Goal: Check status: Check status

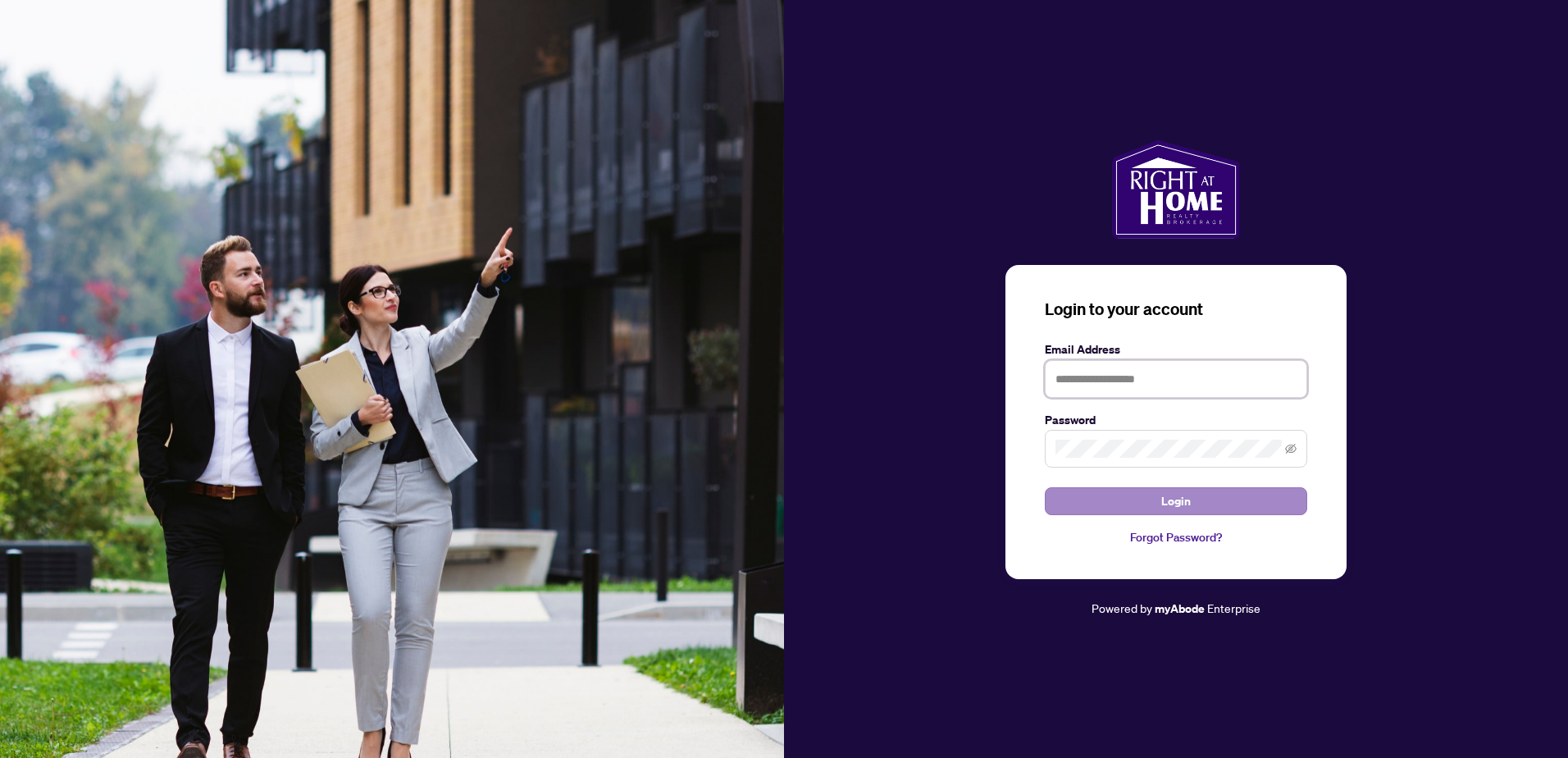
type input "**********"
click at [1188, 499] on span "Login" at bounding box center [1176, 501] width 29 height 26
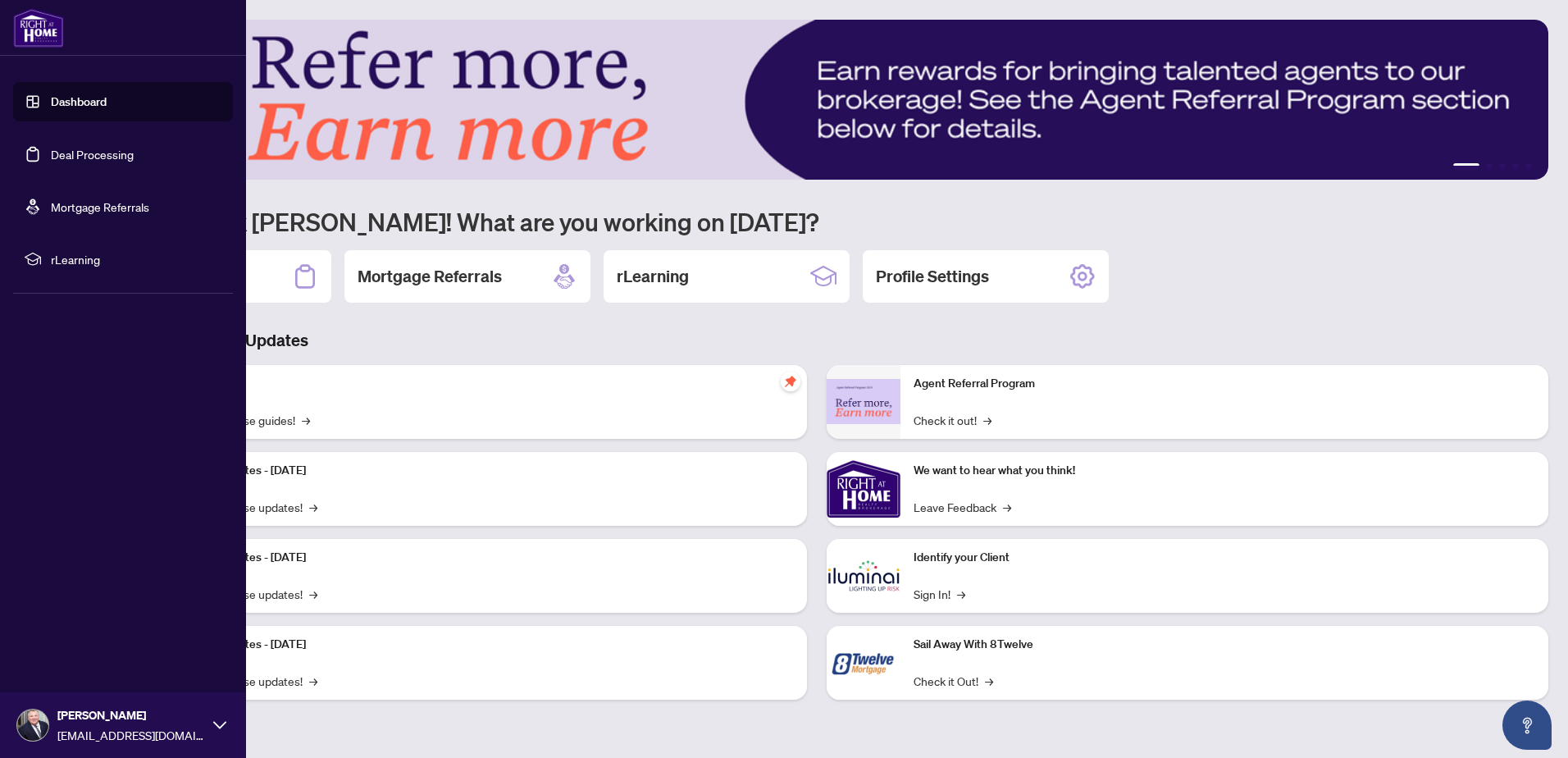
click at [104, 158] on link "Deal Processing" at bounding box center [92, 154] width 83 height 15
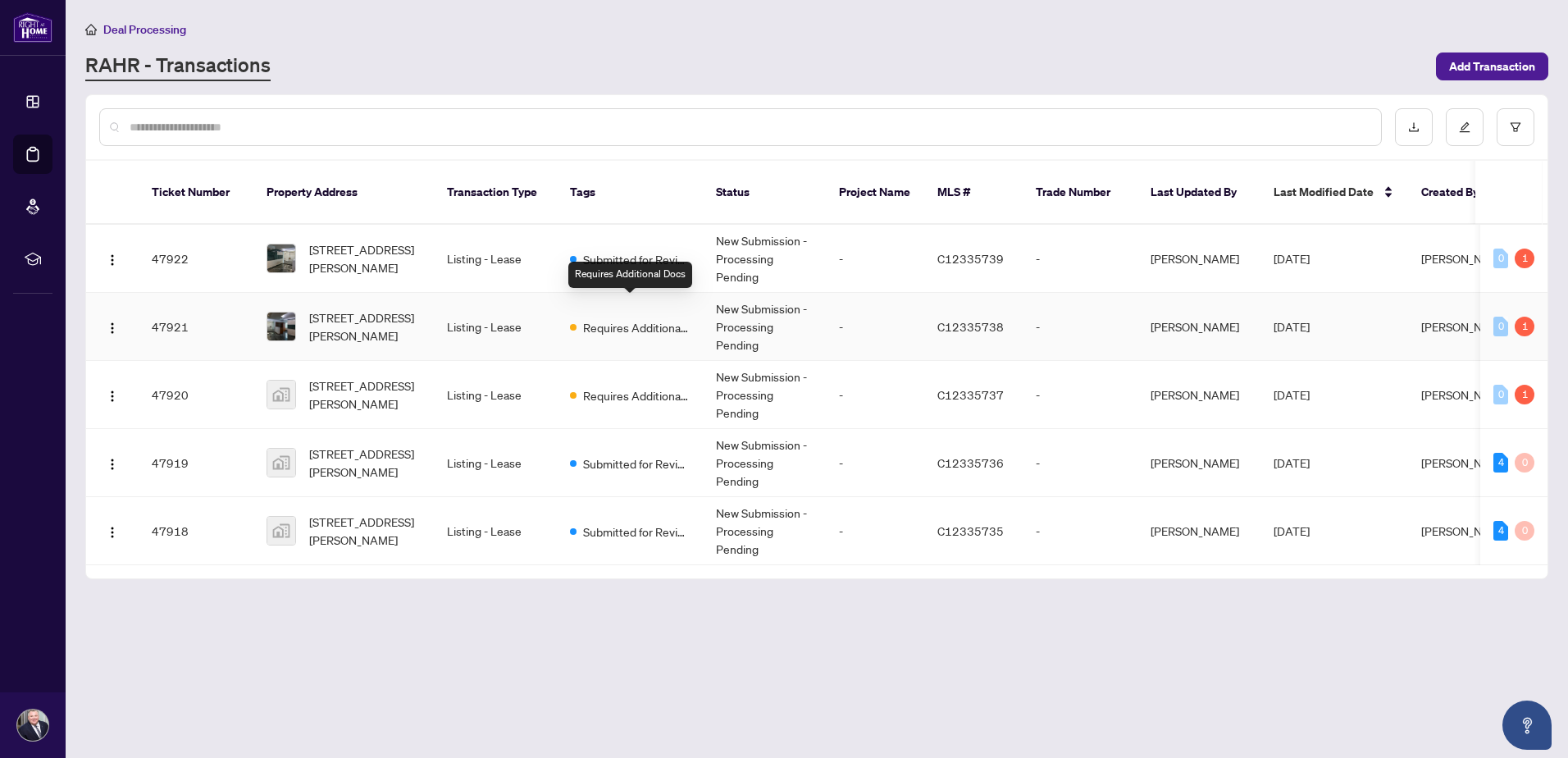
click at [667, 319] on span "Requires Additional Docs" at bounding box center [636, 328] width 106 height 18
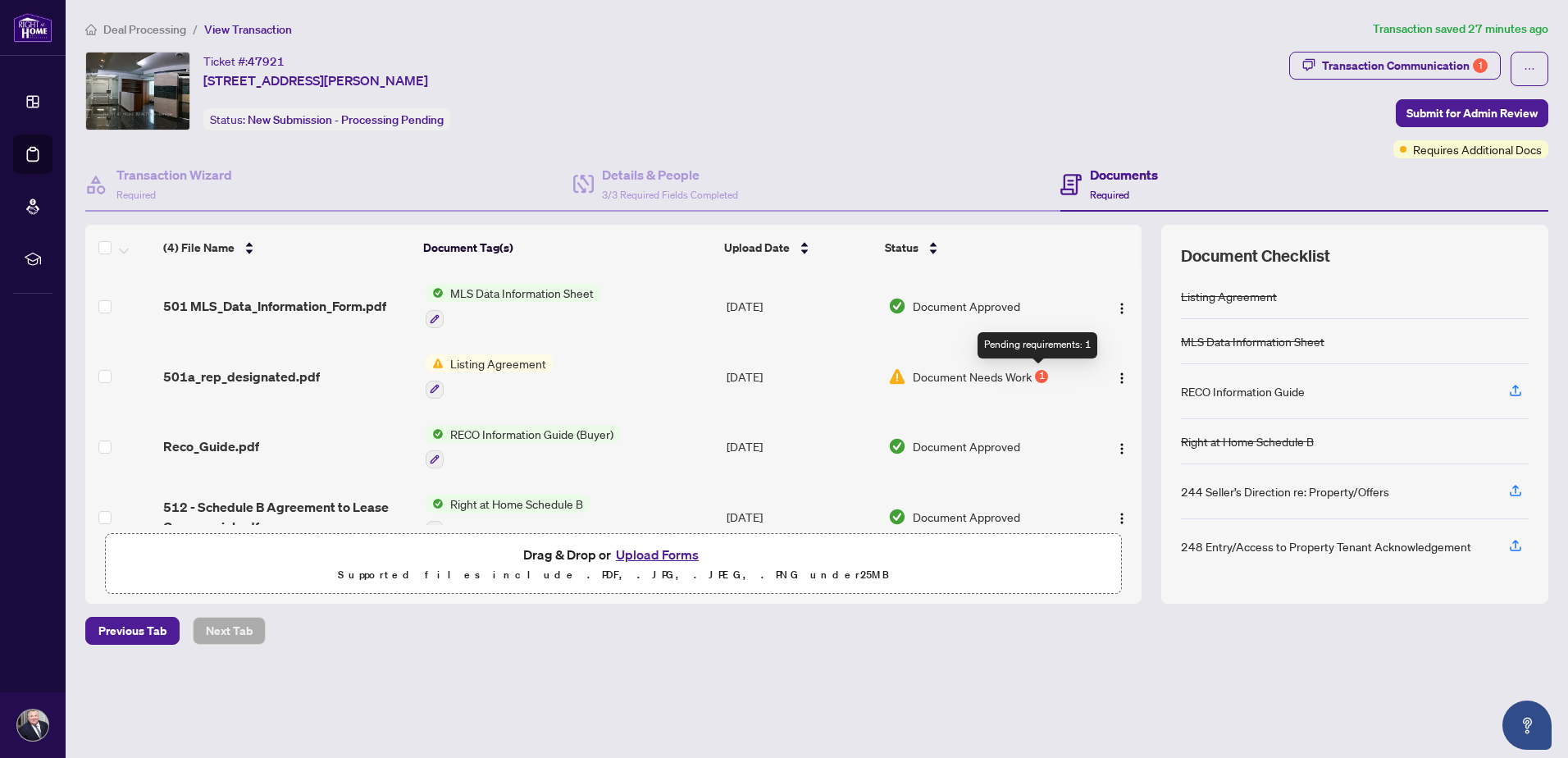
click at [1038, 377] on div "1" at bounding box center [1042, 376] width 13 height 13
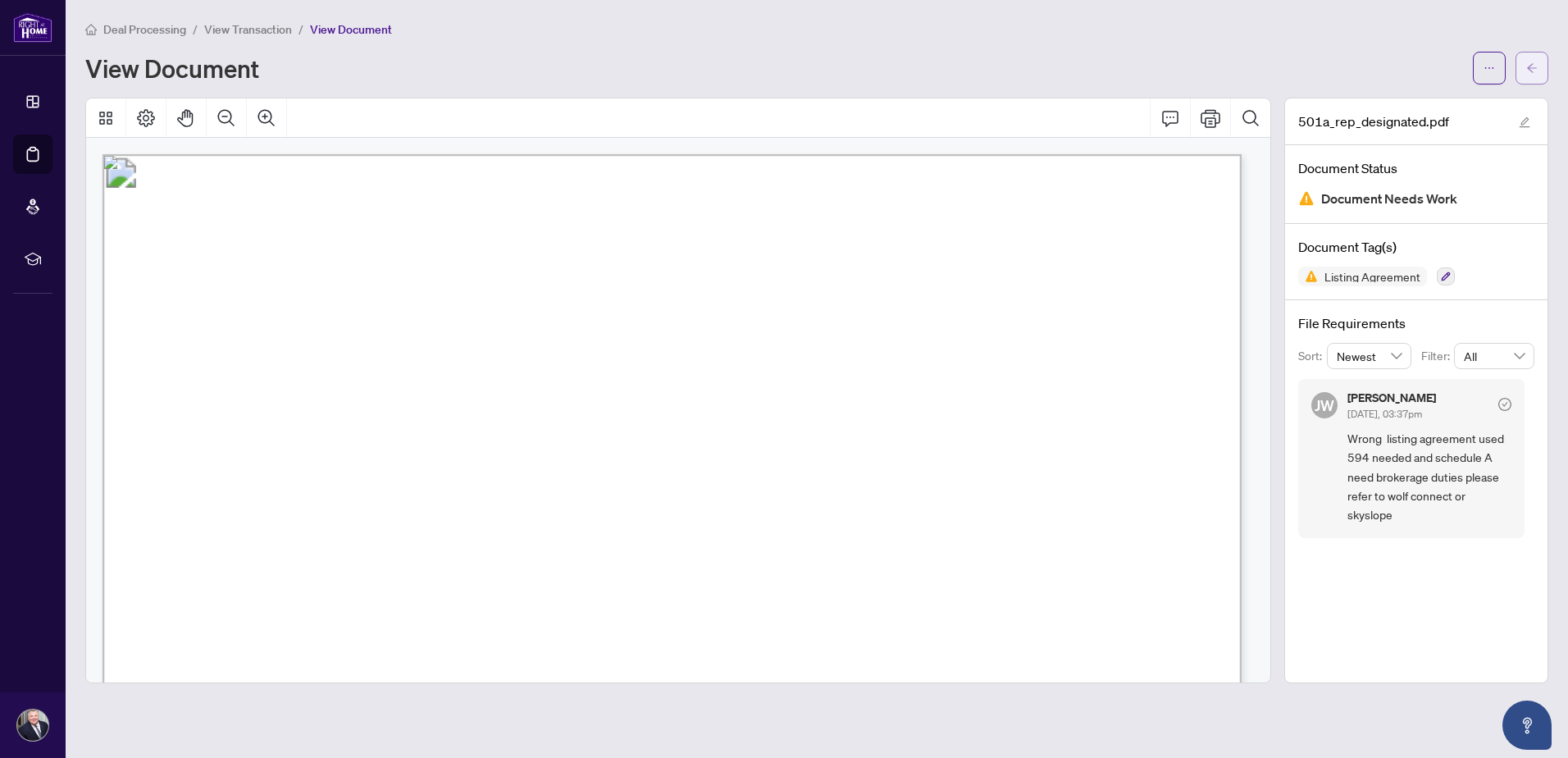
click at [1534, 65] on icon "arrow-left" at bounding box center [1533, 68] width 12 height 12
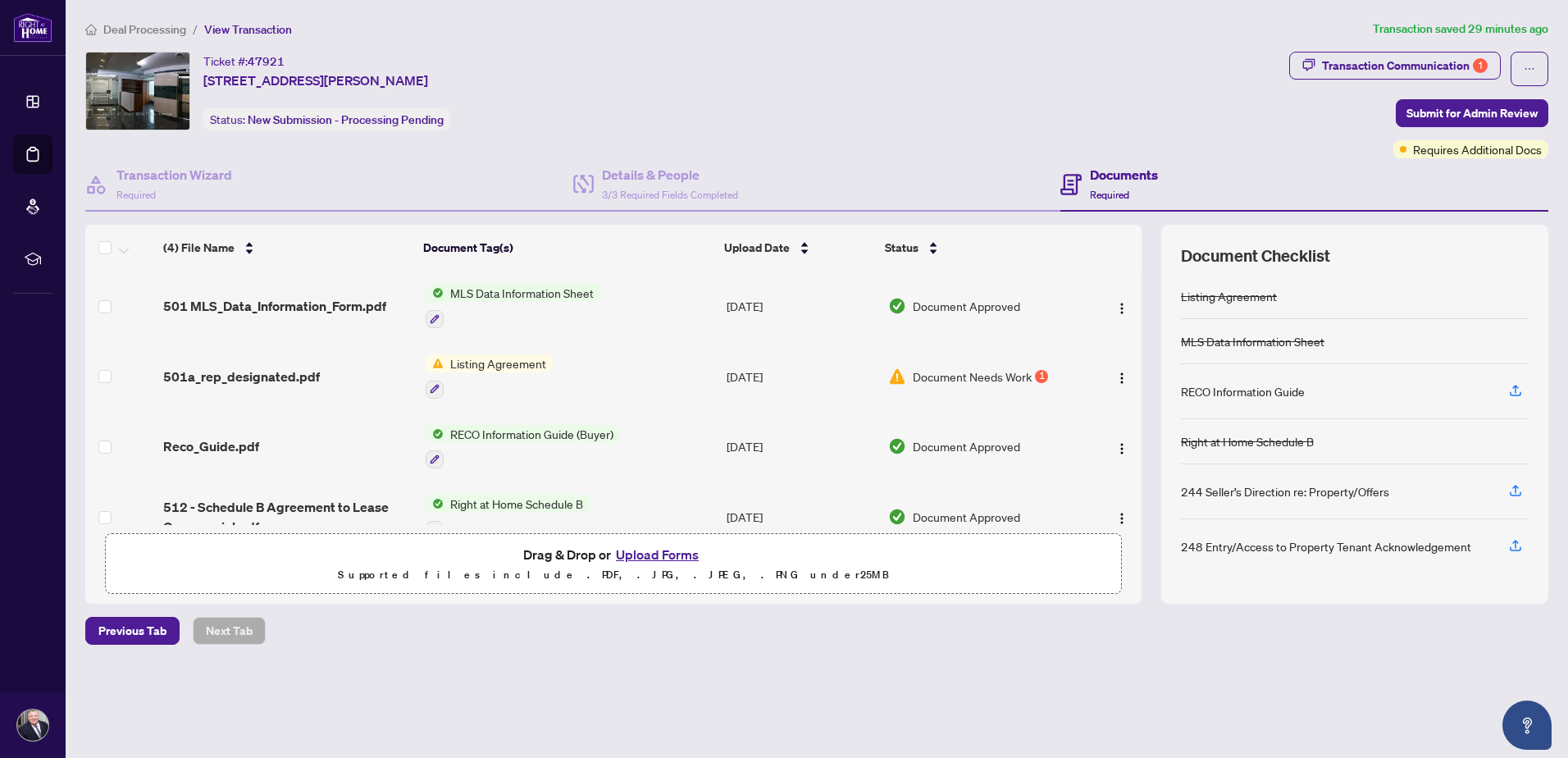
click at [1120, 185] on div "Documents Required" at bounding box center [1124, 184] width 68 height 39
click at [512, 364] on span "Listing Agreement" at bounding box center [499, 364] width 109 height 18
click at [481, 442] on span "Listing Agreement" at bounding box center [468, 444] width 109 height 18
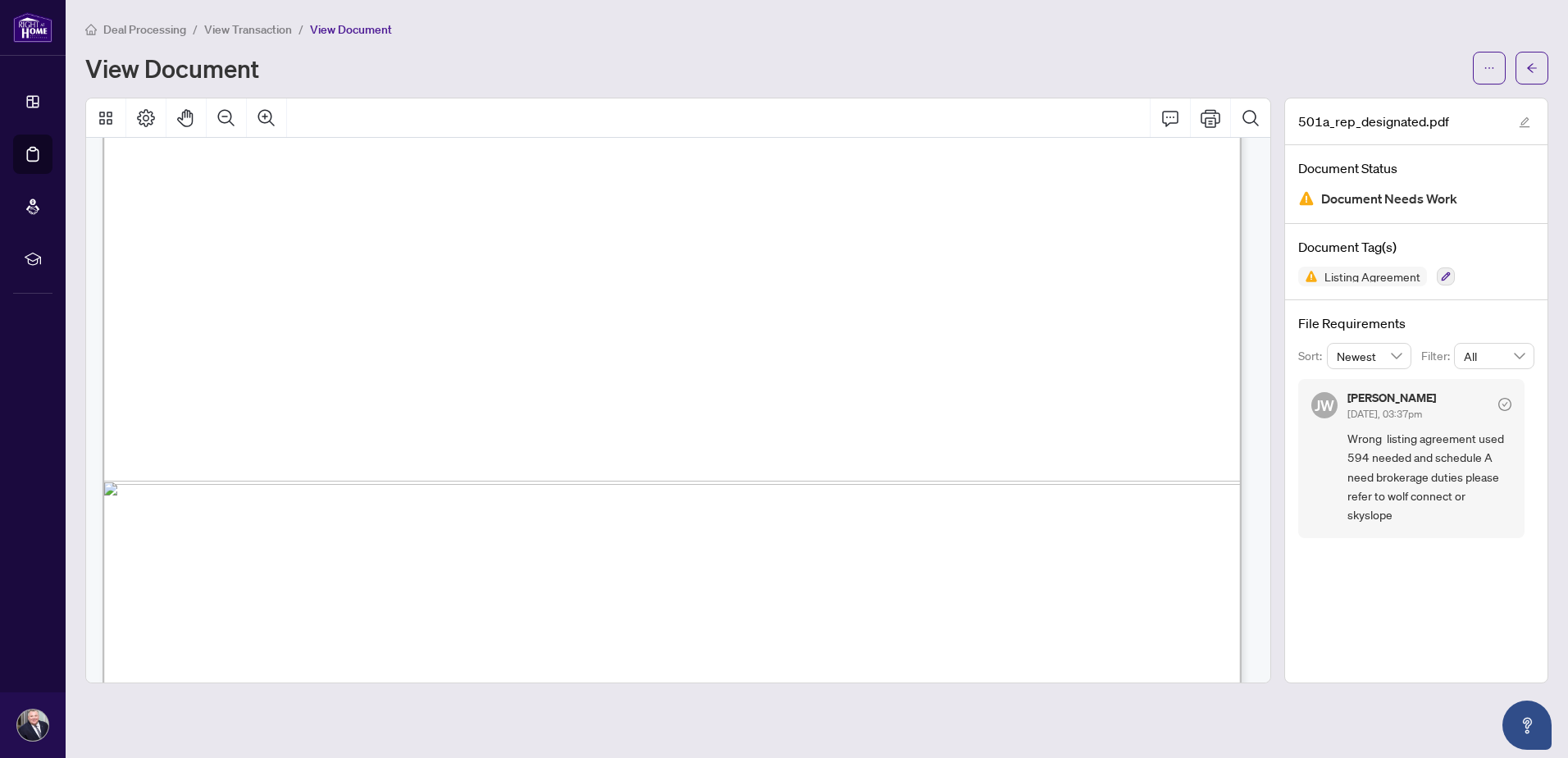
scroll to position [940, 0]
drag, startPoint x: 691, startPoint y: 228, endPoint x: 729, endPoint y: 230, distance: 38.1
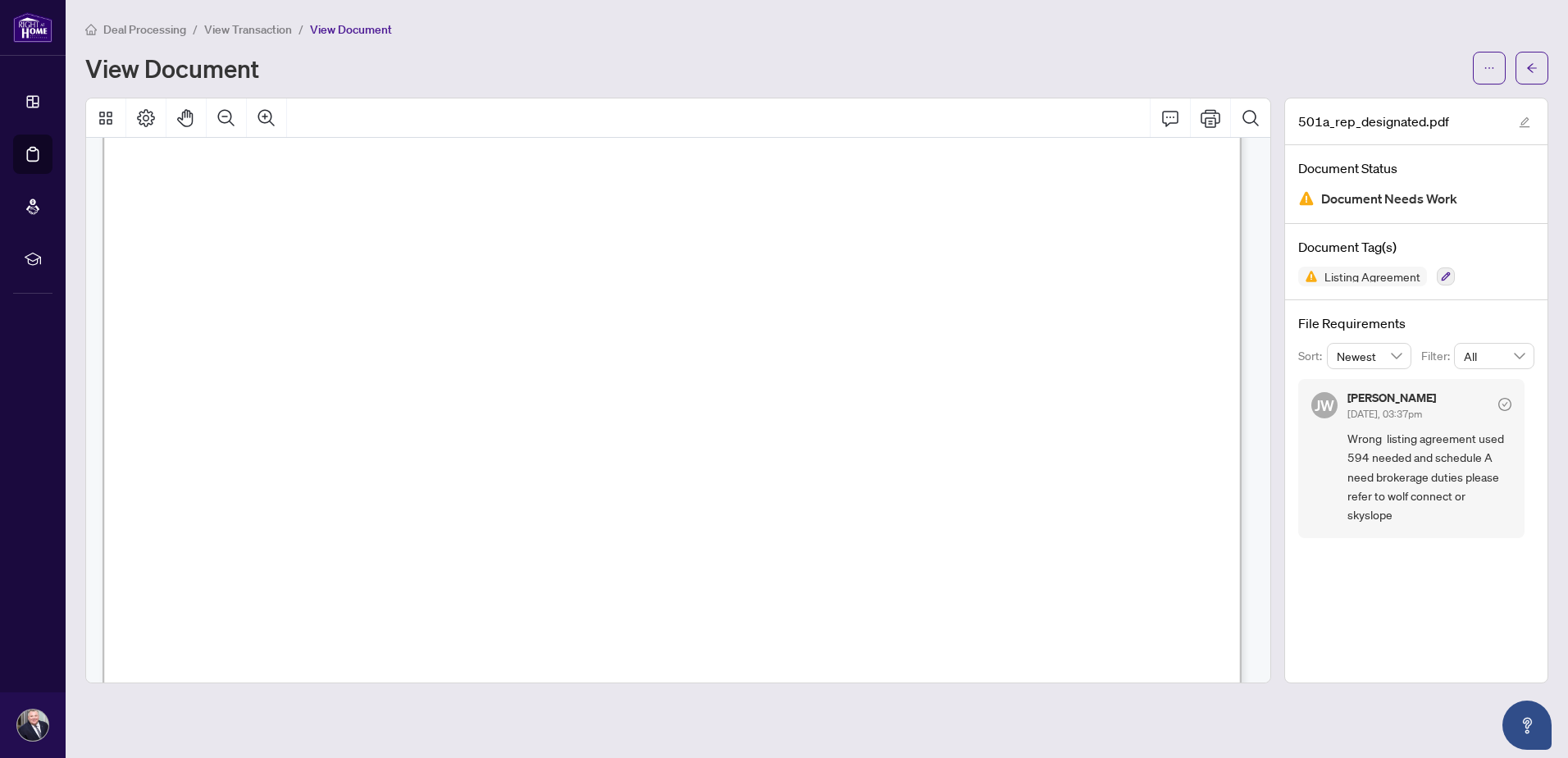
drag, startPoint x: 167, startPoint y: 468, endPoint x: 324, endPoint y: 468, distance: 157.0
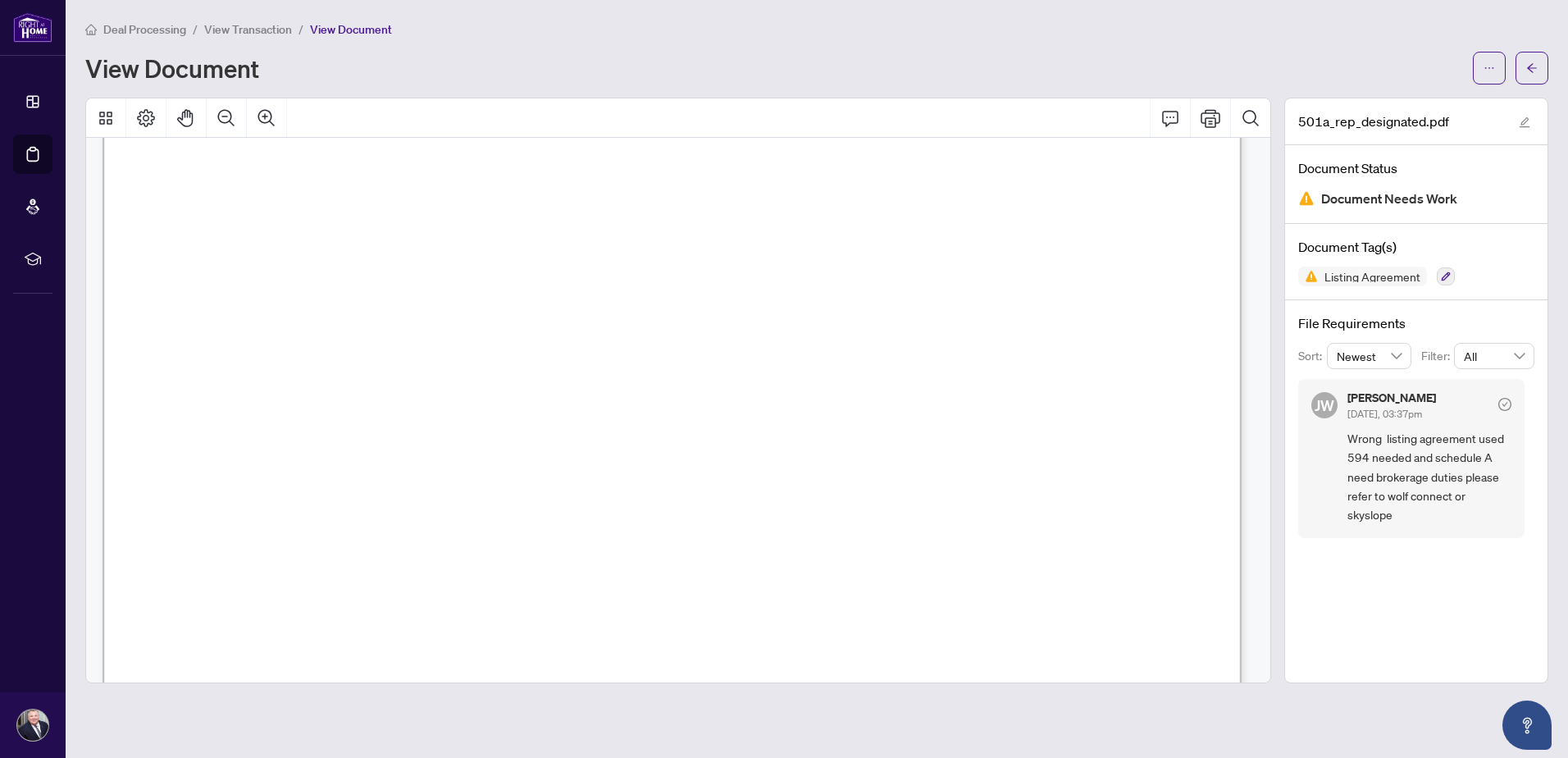
drag, startPoint x: 493, startPoint y: 469, endPoint x: 416, endPoint y: 478, distance: 77.5
